Goal: Find specific page/section

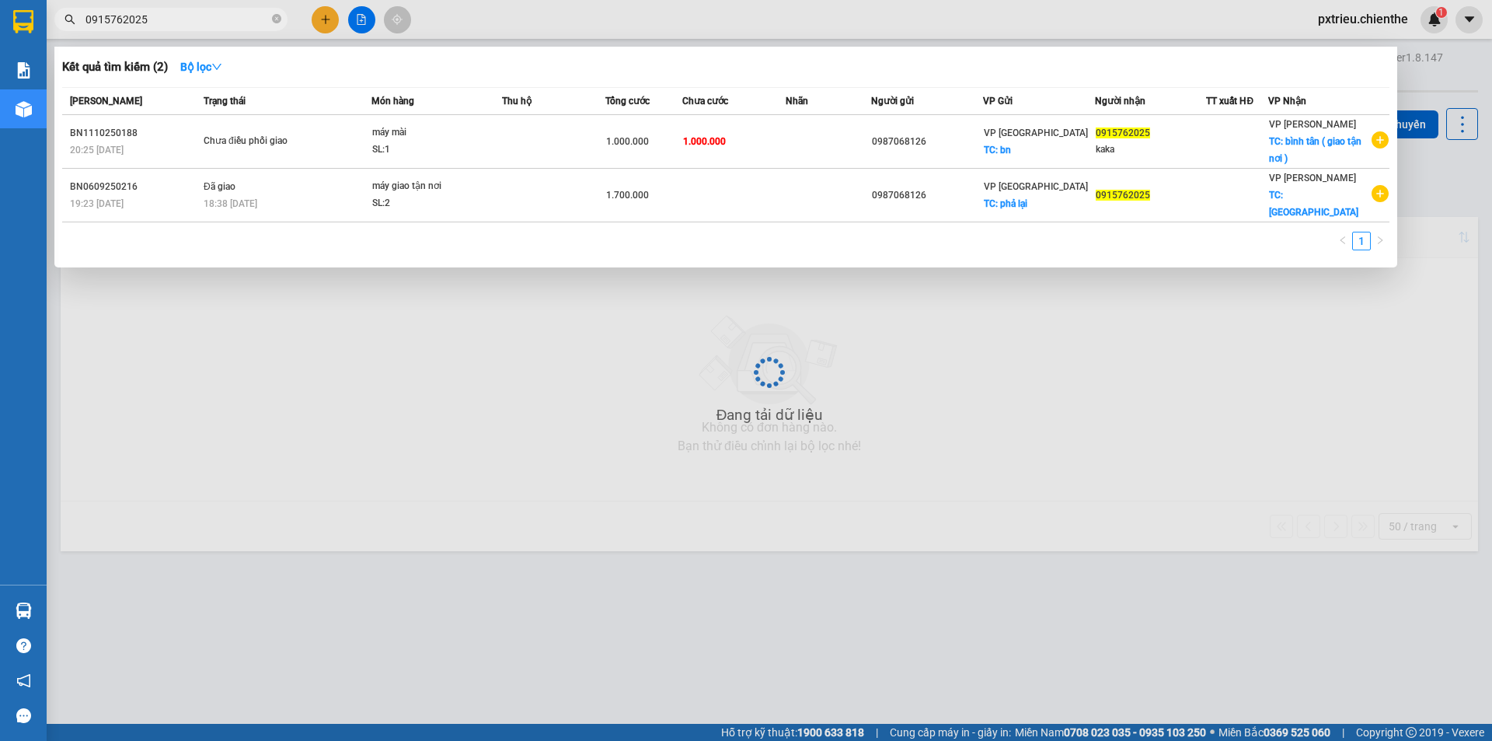
drag, startPoint x: 136, startPoint y: 11, endPoint x: 145, endPoint y: 14, distance: 9.1
click at [141, 12] on input "0915762025" at bounding box center [176, 19] width 183 height 17
drag, startPoint x: 153, startPoint y: 18, endPoint x: 71, endPoint y: 1, distance: 84.1
click at [52, 21] on div "0915762025" at bounding box center [151, 19] width 303 height 23
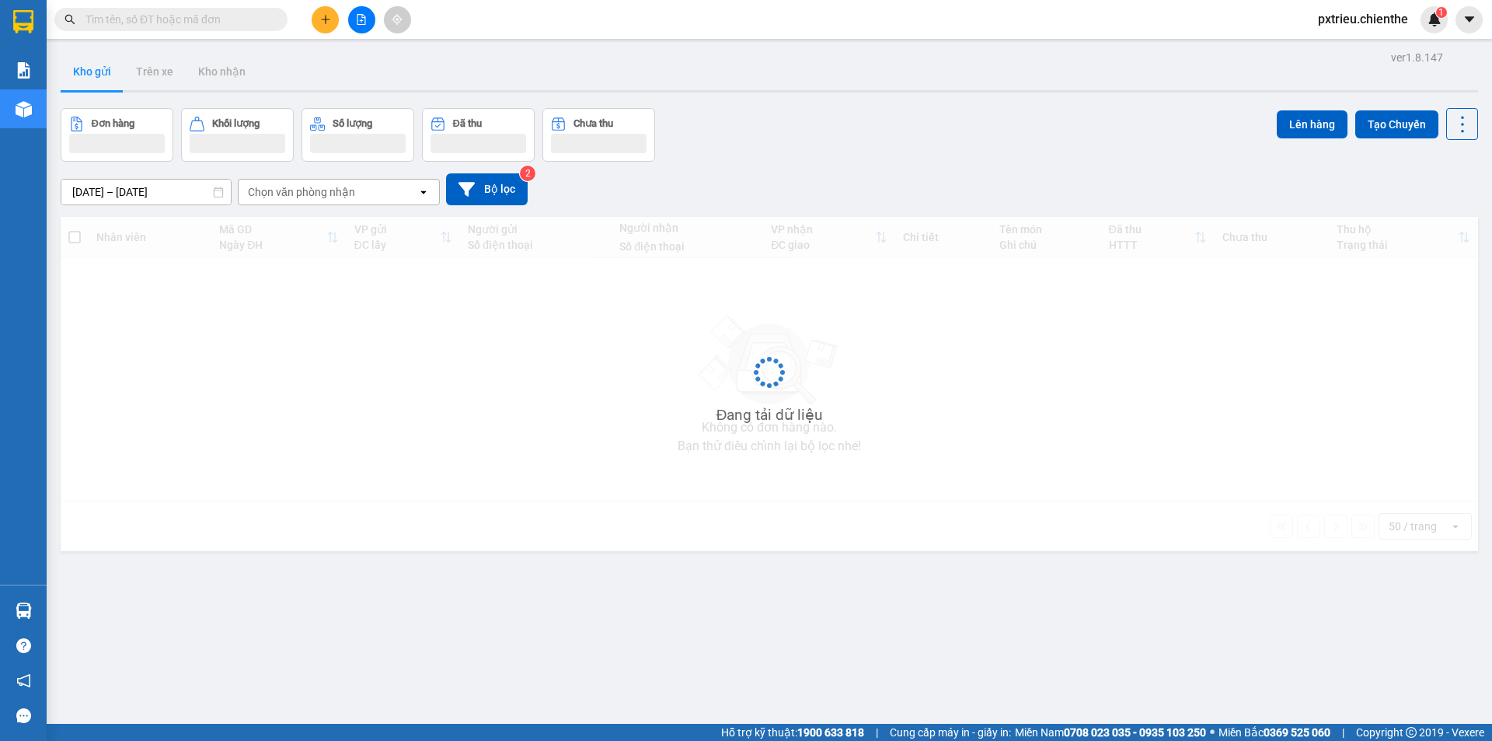
click at [145, 25] on input "text" at bounding box center [176, 19] width 183 height 17
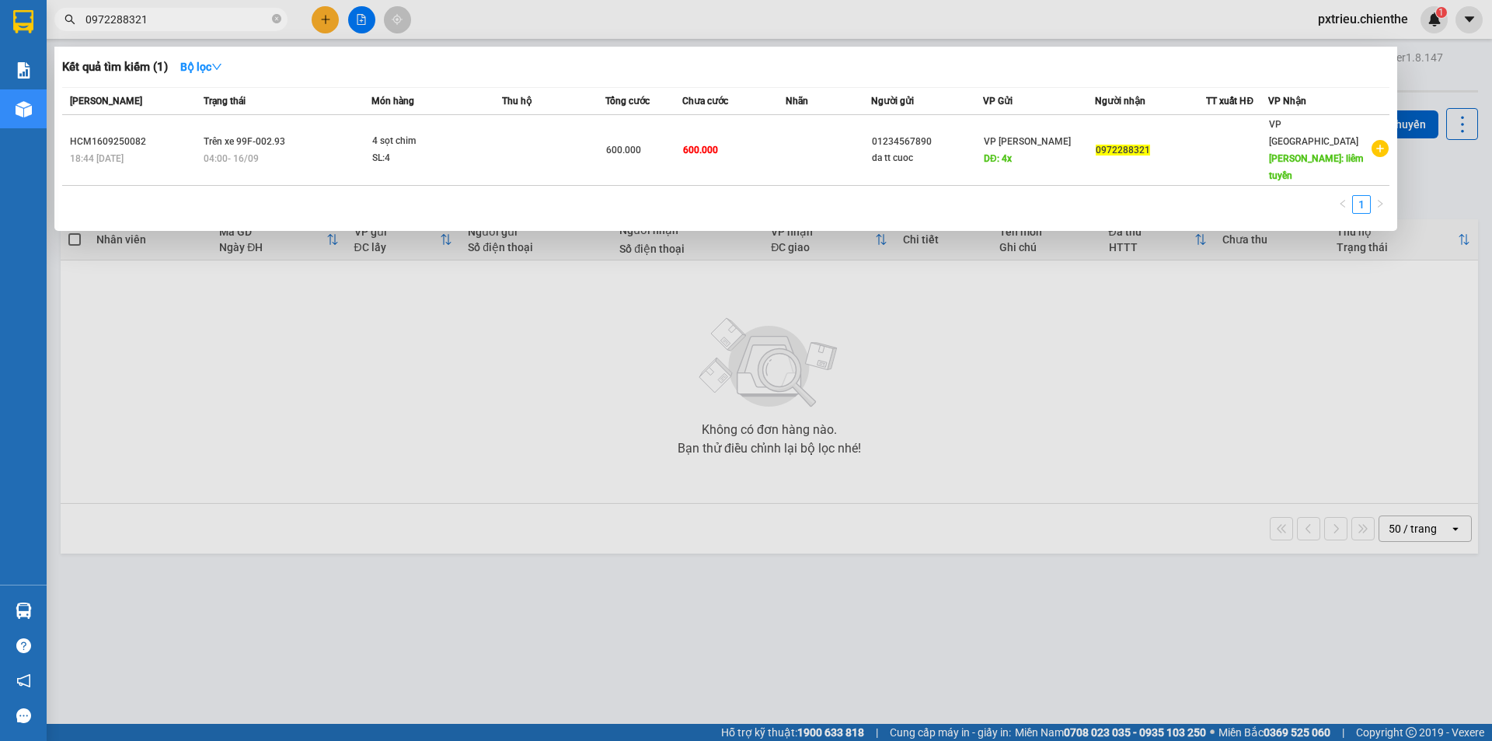
type input "0972288321"
